Goal: Navigation & Orientation: Find specific page/section

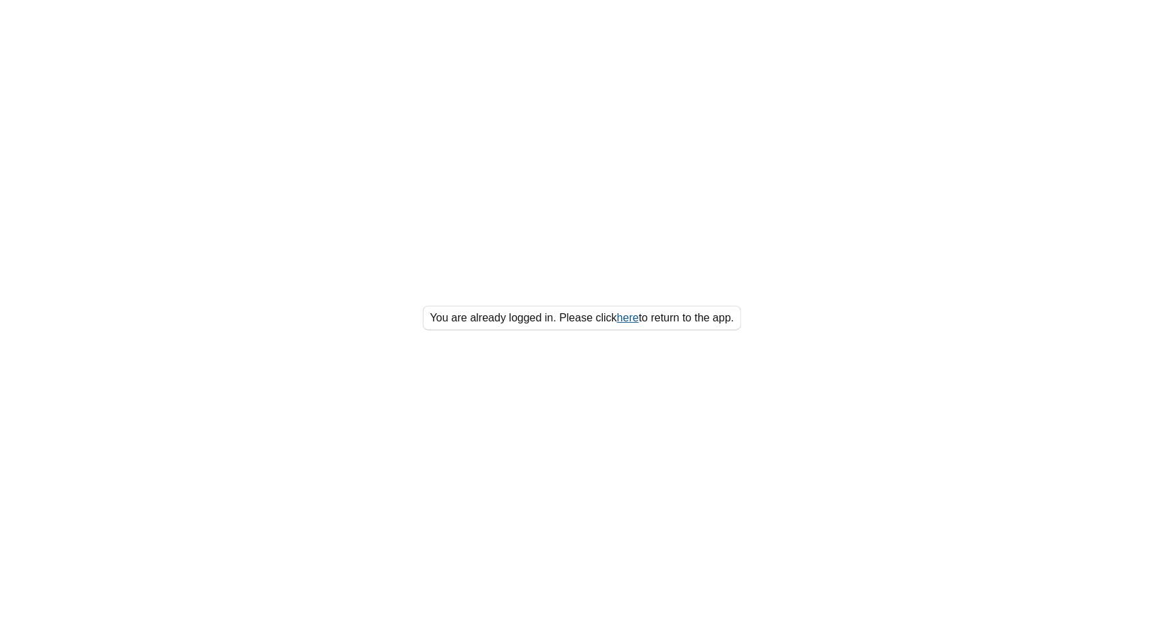
click at [625, 319] on link "here" at bounding box center [628, 318] width 22 height 12
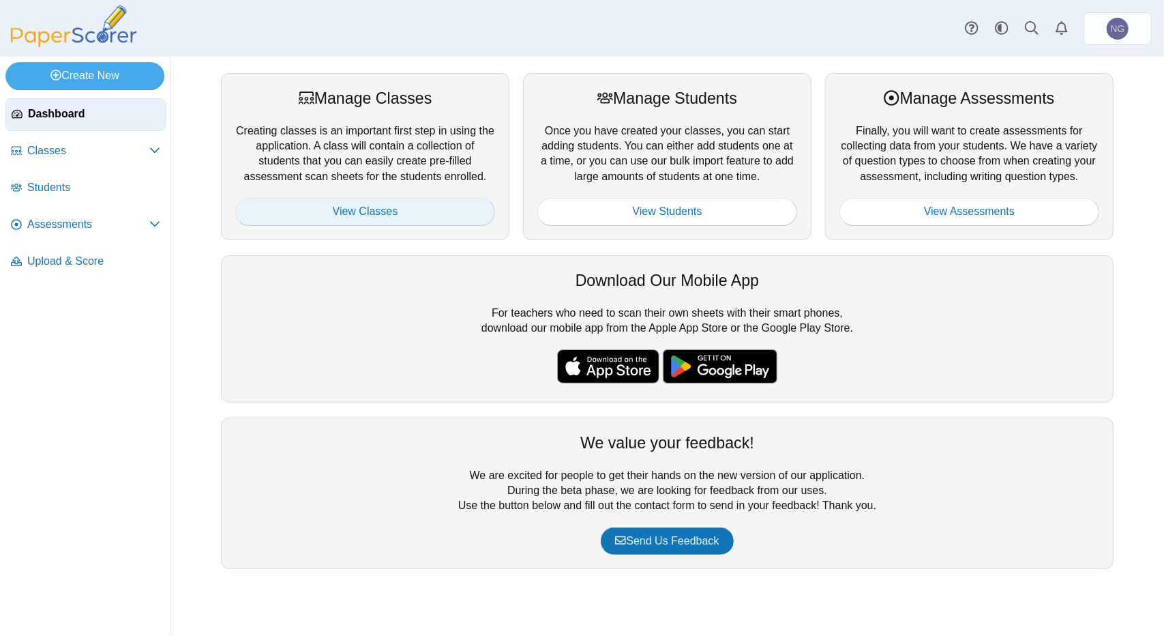
click at [383, 214] on link "View Classes" at bounding box center [365, 211] width 260 height 27
